Goal: Information Seeking & Learning: Learn about a topic

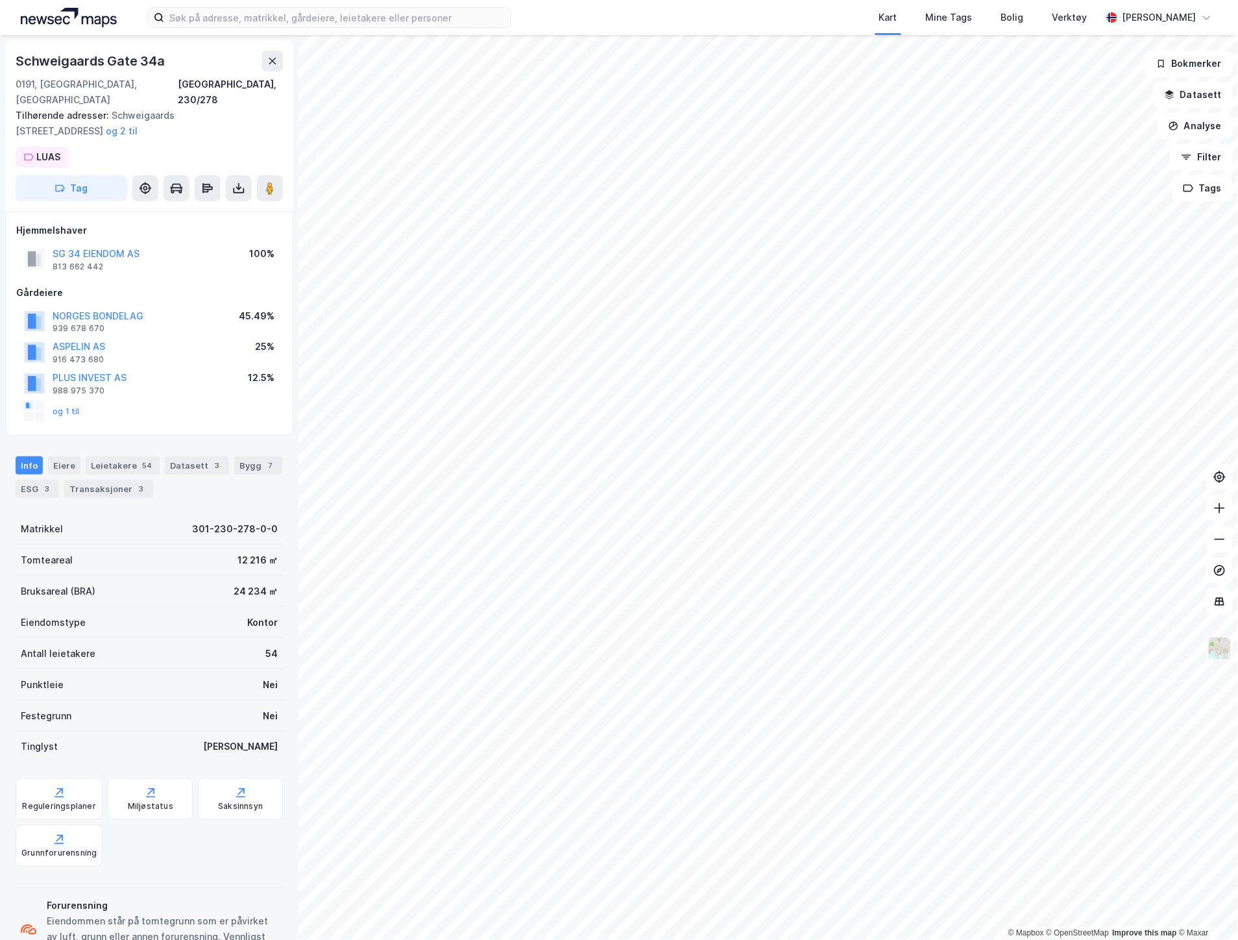
click at [1220, 653] on img at bounding box center [1220, 648] width 25 height 25
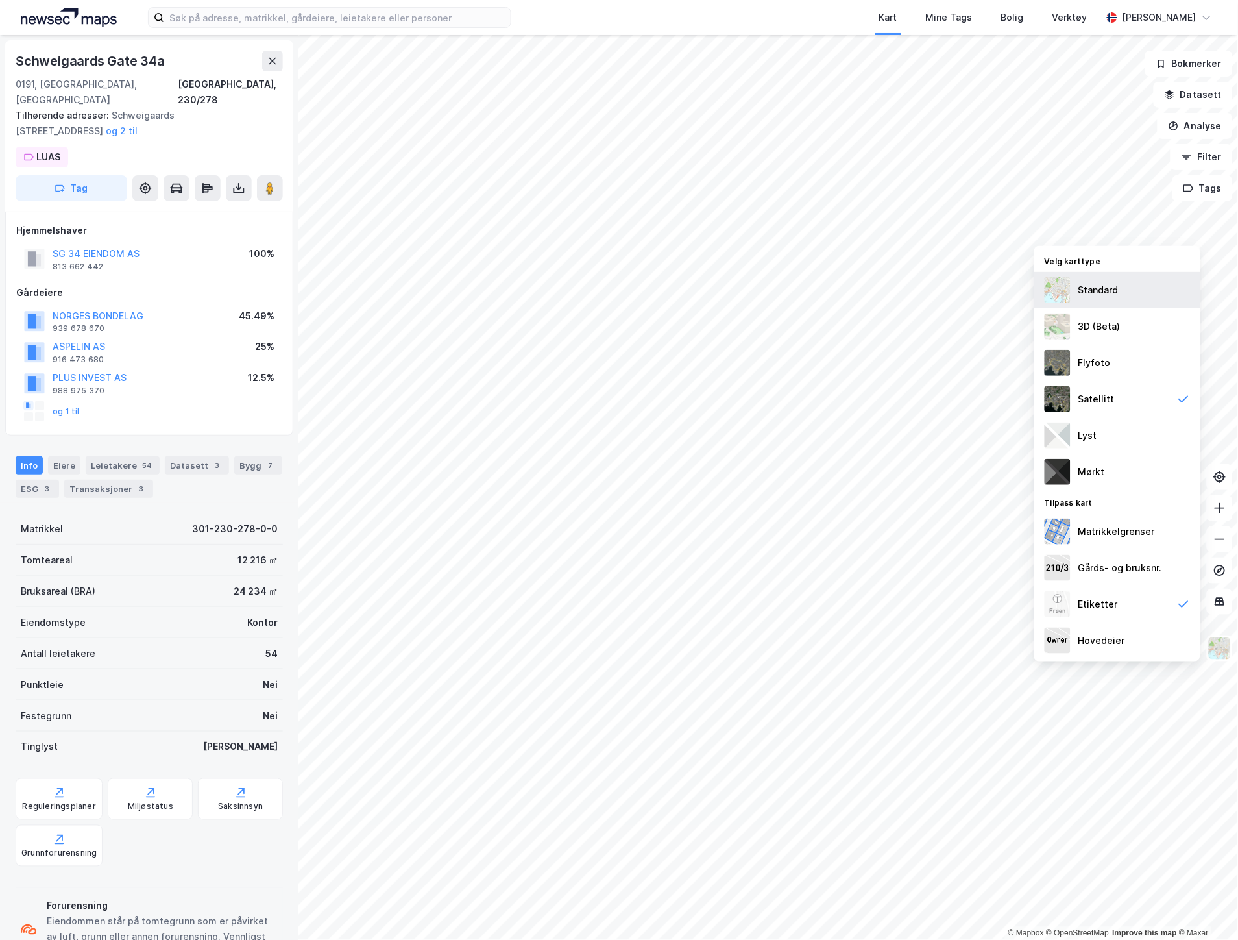
click at [1091, 284] on div "Standard" at bounding box center [1098, 290] width 40 height 16
